Goal: Task Accomplishment & Management: Manage account settings

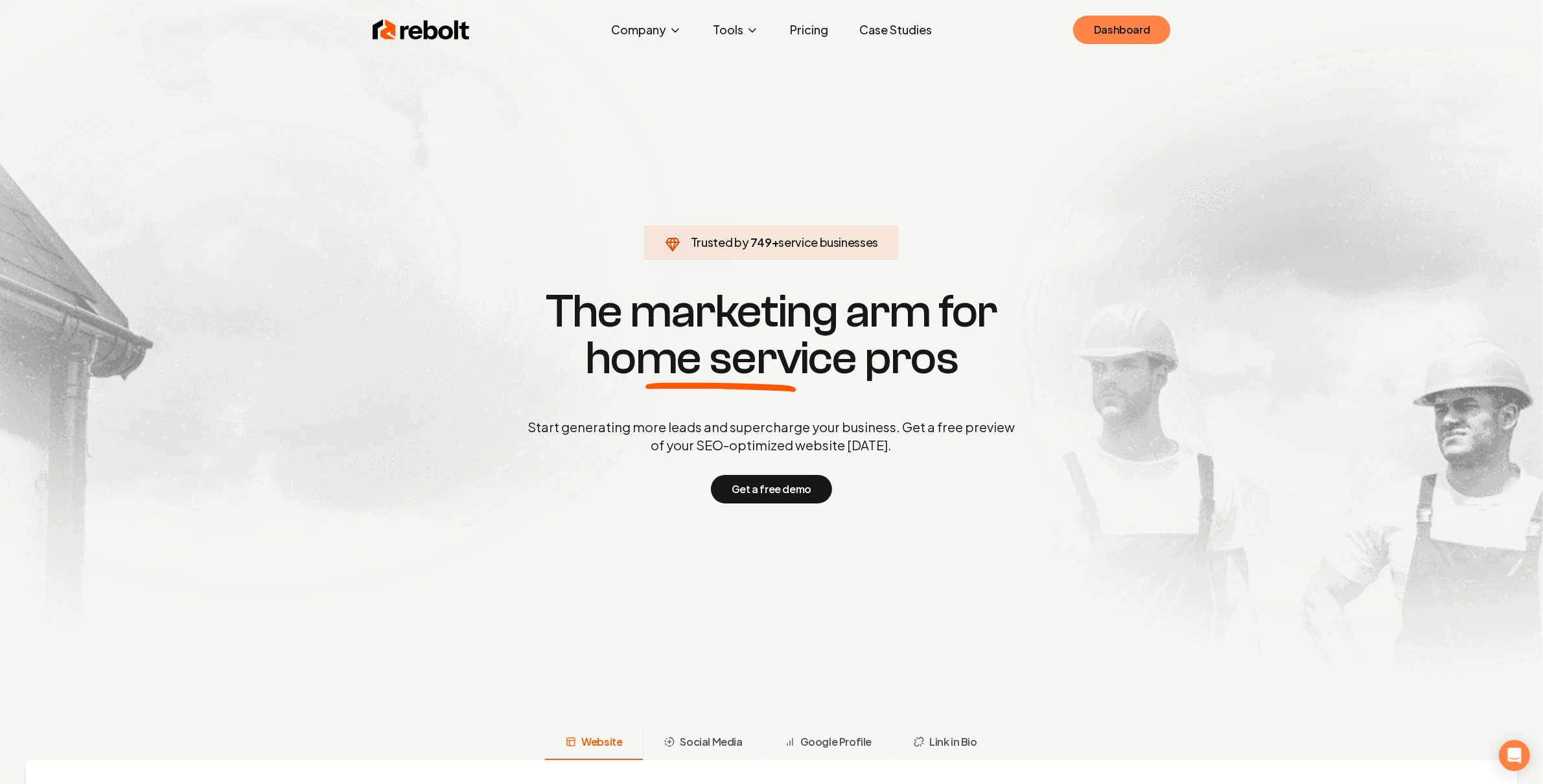
click at [1132, 19] on link "Dashboard" at bounding box center [1121, 29] width 97 height 29
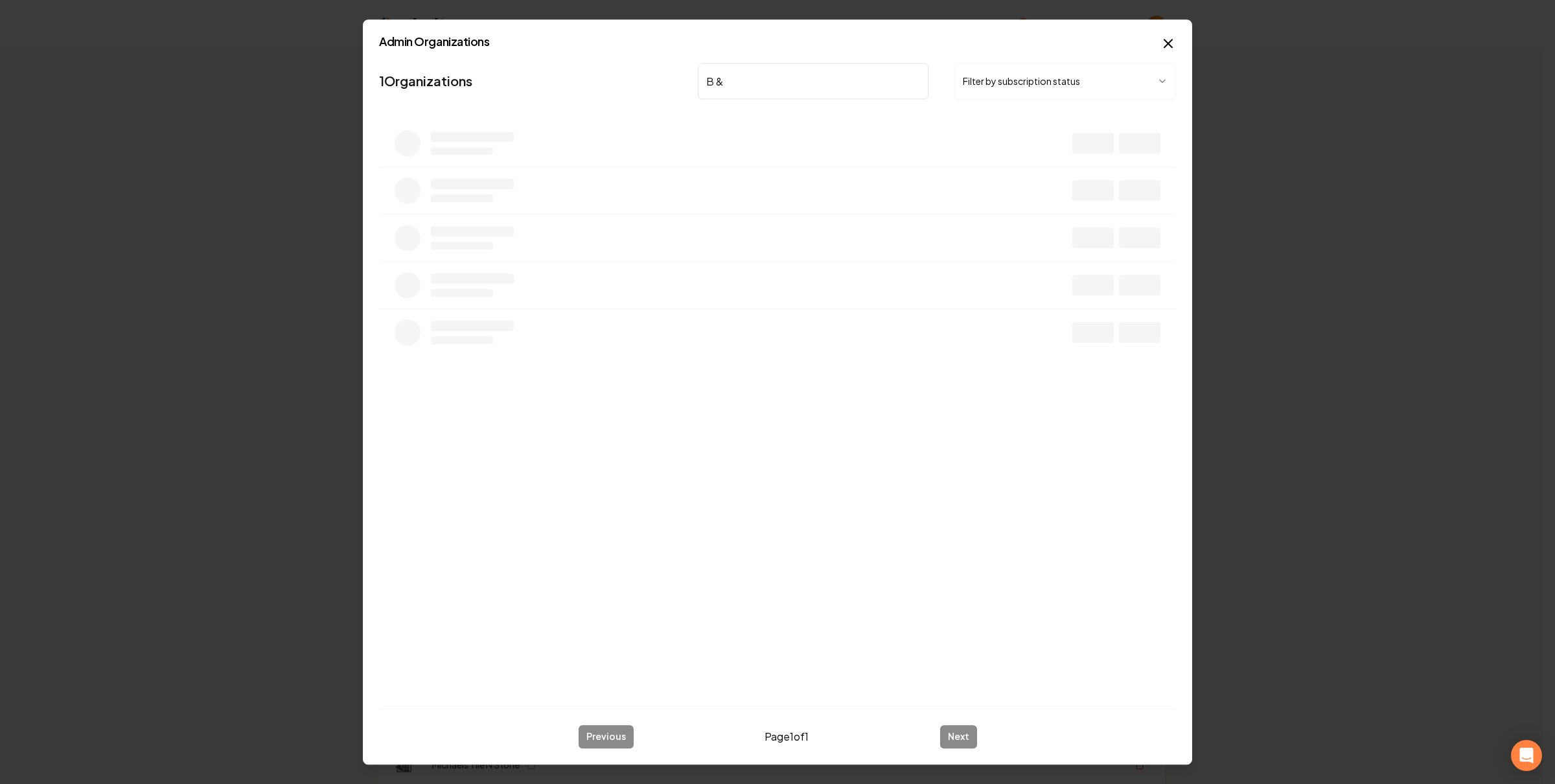
type input "B"
type input "B&P"
click at [1156, 148] on body "Organization Rebolt Site Builder 2656 companies Add New Business Logo Company N…" at bounding box center [771, 392] width 1543 height 784
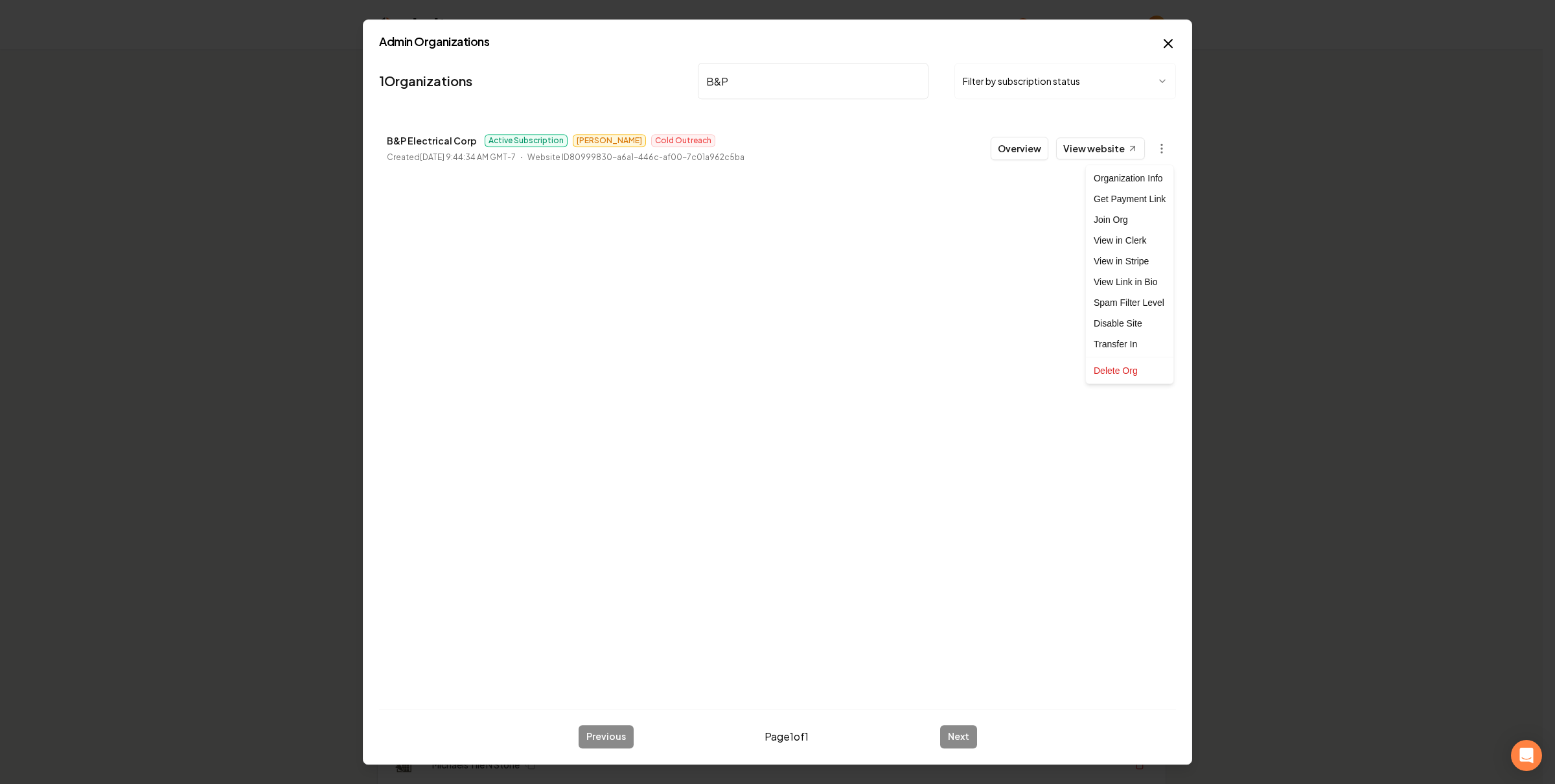
click at [1143, 254] on link "View in Stripe" at bounding box center [1129, 260] width 83 height 20
